Goal: Navigation & Orientation: Find specific page/section

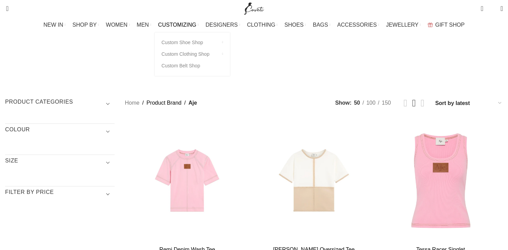
click at [162, 18] on li "CUSTOMIZING Custom Shoe Shop Custom shoe for him Custom shoe for her Customizat…" at bounding box center [178, 25] width 41 height 14
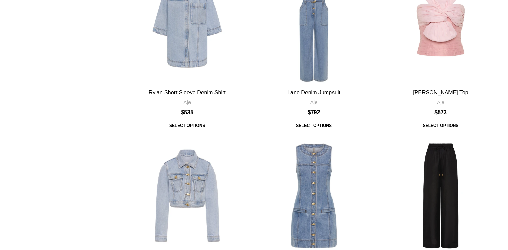
scroll to position [1383, 0]
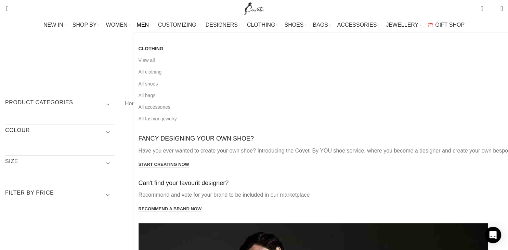
click at [137, 22] on span "MEN" at bounding box center [143, 25] width 12 height 7
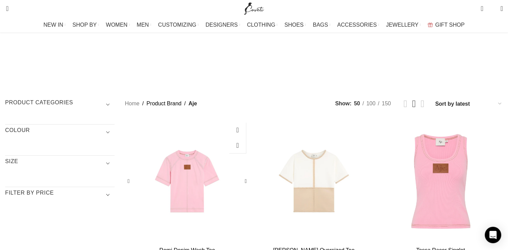
scroll to position [191, 0]
